Goal: Understand process/instructions

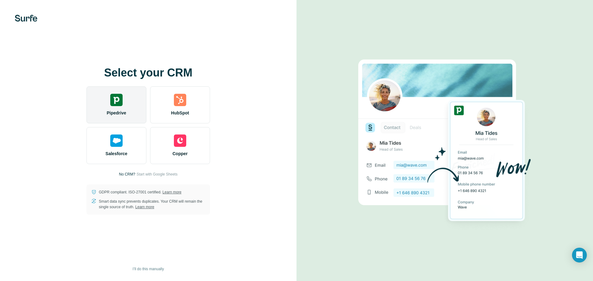
click at [118, 108] on div "Pipedrive" at bounding box center [116, 104] width 60 height 37
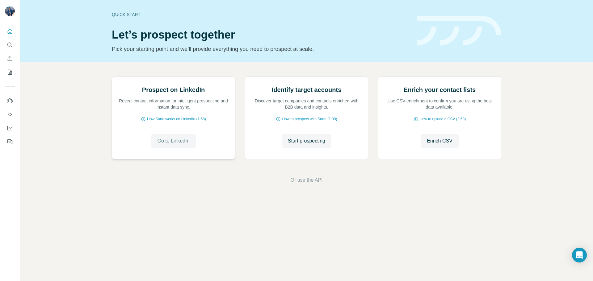
click at [175, 148] on button "Go to LinkedIn" at bounding box center [173, 141] width 44 height 14
click at [182, 145] on span "Go to LinkedIn" at bounding box center [173, 140] width 32 height 7
